Goal: Find specific page/section: Find specific page/section

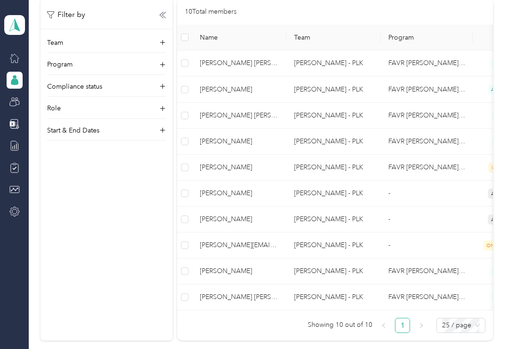
scroll to position [227, 0]
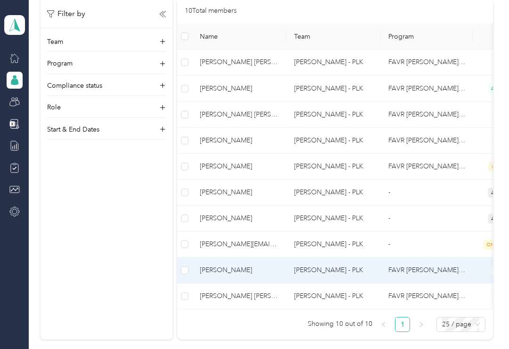
click at [220, 275] on span "[PERSON_NAME]" at bounding box center [239, 270] width 79 height 10
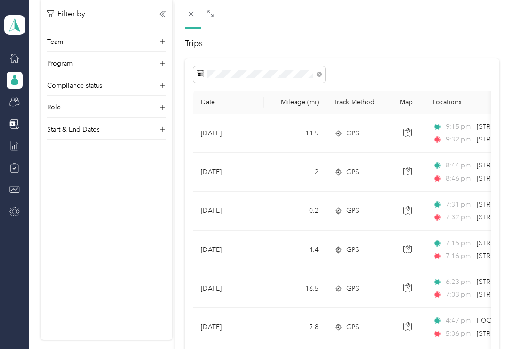
click at [17, 103] on div "[PERSON_NAME] Archive Trips Expenses Reports Member info Program Commute Rates …" at bounding box center [254, 174] width 509 height 349
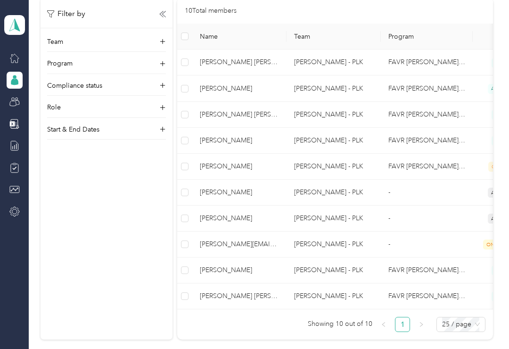
click at [231, 64] on span "[PERSON_NAME] [PERSON_NAME]" at bounding box center [239, 62] width 79 height 10
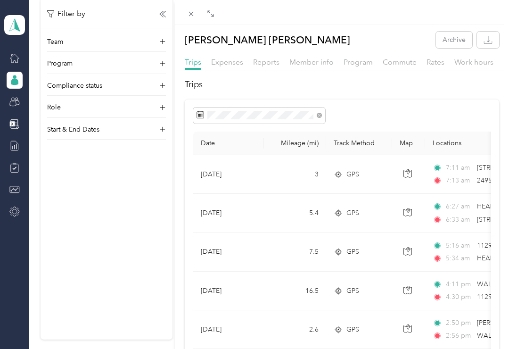
click at [15, 104] on div "[PERSON_NAME] [PERSON_NAME] Archive Trips Expenses Reports Member info Program …" at bounding box center [254, 174] width 509 height 349
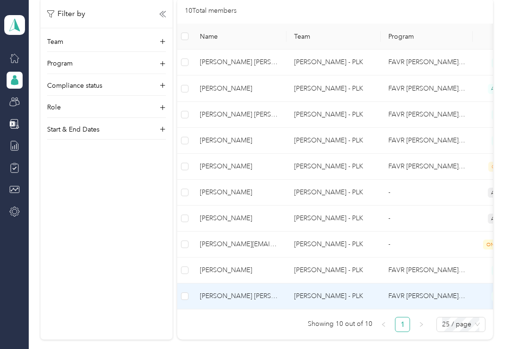
click at [222, 298] on span "[PERSON_NAME] [PERSON_NAME]" at bounding box center [239, 296] width 79 height 10
